Goal: Transaction & Acquisition: Purchase product/service

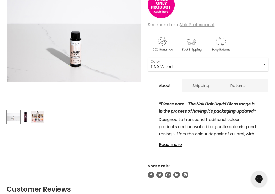
scroll to position [112, 0]
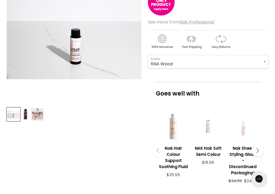
click at [40, 116] on img "Product thumbnails" at bounding box center [37, 114] width 13 height 13
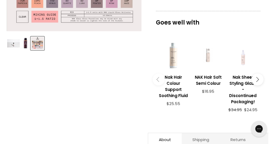
scroll to position [183, 0]
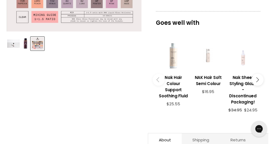
click at [209, 61] on div "Main content" at bounding box center [208, 56] width 30 height 30
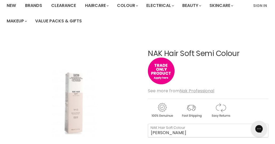
scroll to position [41, 0]
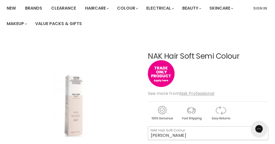
click at [231, 132] on select "Ash Shadow Black Natural 1.0 Black Ash Intensive 1.10 Very Dark Brown Natural 2…" at bounding box center [208, 132] width 120 height 13
click at [261, 129] on icon "Open gorgias live chat" at bounding box center [259, 129] width 6 height 6
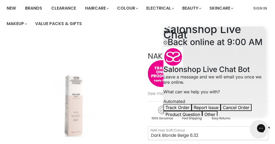
scroll to position [48, 0]
click at [118, 102] on img "NAK Hair Soft Semi Colour image. Click or Scroll to Zoom." at bounding box center [73, 106] width 89 height 135
click at [173, 133] on select "Ash Shadow Black Natural 1.0 Black Ash Intensive 1.10 Very Dark Brown Natural 2…" at bounding box center [208, 132] width 120 height 13
select select "Very Light Blonde Gold 9.3"
click at [143, 27] on ul "New Brands Clearance Haircare" at bounding box center [126, 16] width 247 height 31
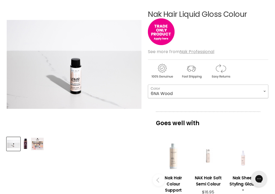
click at [168, 92] on select "4NA Espresso 5M [PERSON_NAME] 5NA Mocha 6AA Graphite 6CH Truffle 6N Coco 6NA Wo…" at bounding box center [208, 90] width 120 height 13
click at [39, 148] on img "Product thumbnails" at bounding box center [37, 143] width 13 height 13
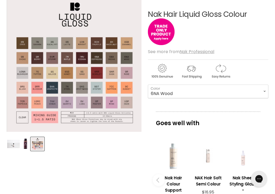
click at [112, 104] on img "Nak Hair Liquid Gloss Colour image. Click or Scroll to Zoom." at bounding box center [74, 64] width 135 height 135
click at [263, 90] on select "4NA Espresso 5M [PERSON_NAME] 5NA Mocha 6AA Graphite 6CH Truffle 6N Coco 6NA Wo…" at bounding box center [208, 90] width 120 height 13
select select "9P Mink"
